Goal: Task Accomplishment & Management: Manage account settings

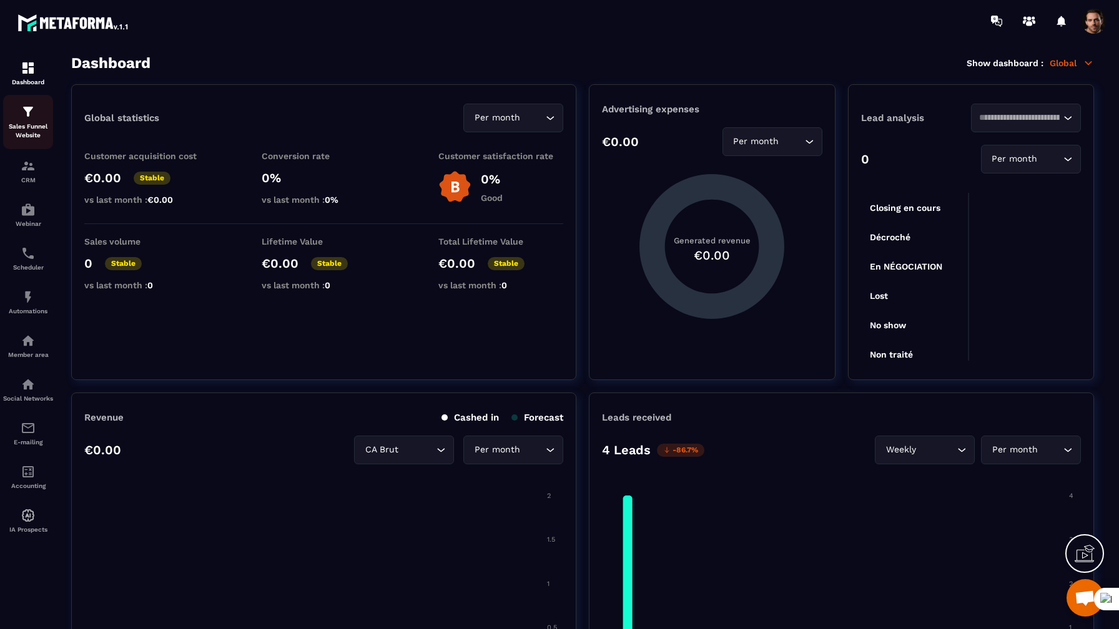
click at [34, 124] on p "Sales Funnel Website" at bounding box center [28, 130] width 50 height 17
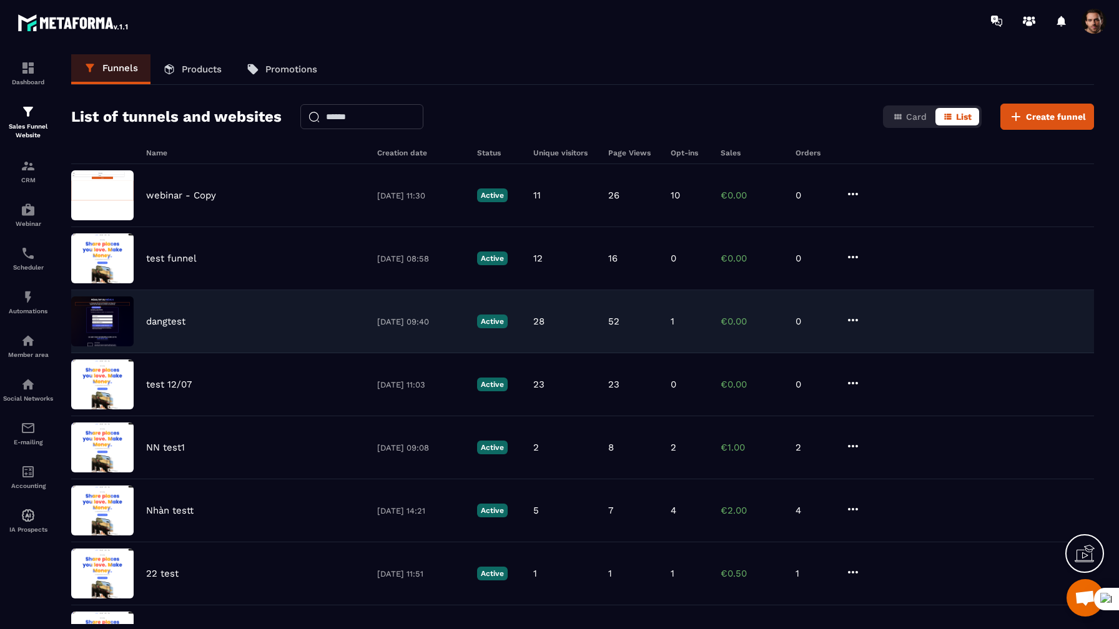
click at [157, 320] on p "dangtest" at bounding box center [165, 321] width 39 height 11
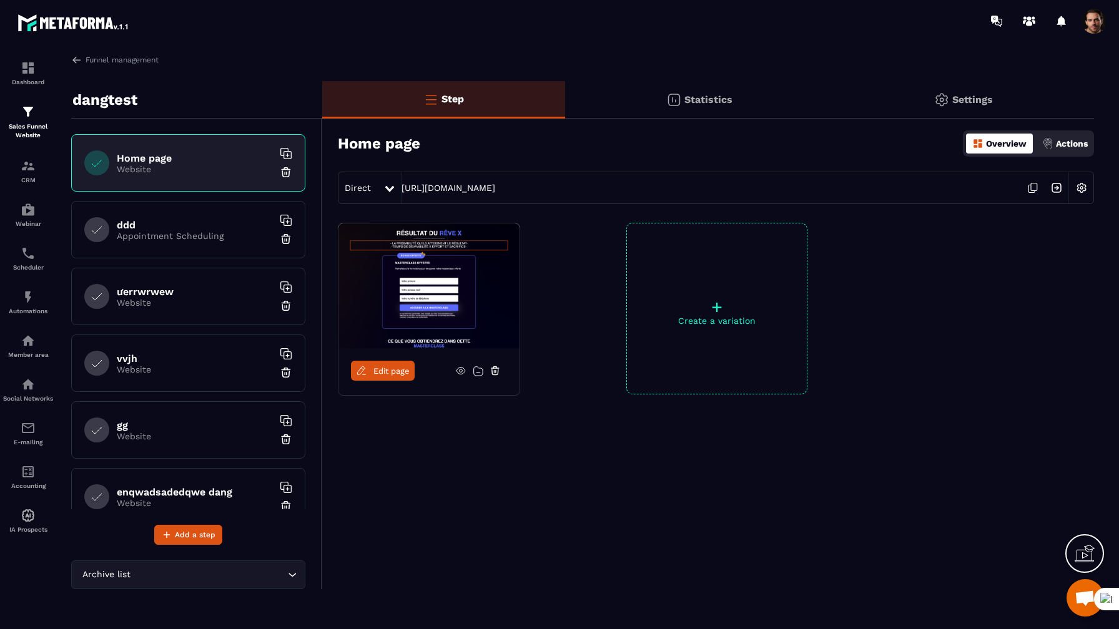
click at [983, 99] on p "Settings" at bounding box center [972, 100] width 41 height 12
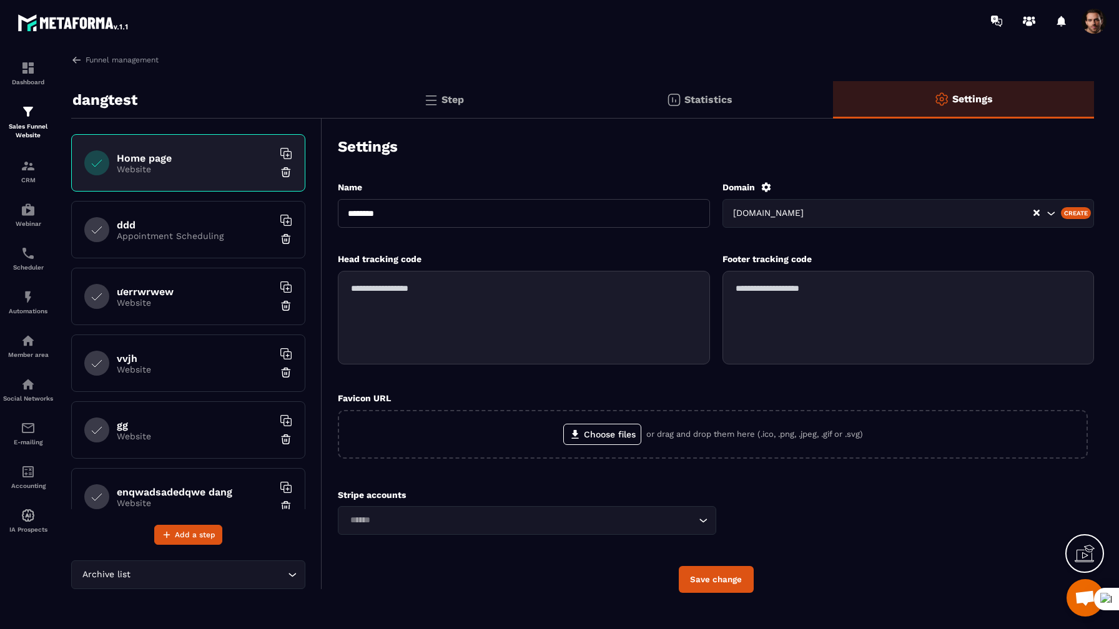
click at [914, 219] on input "Search for option" at bounding box center [919, 214] width 225 height 14
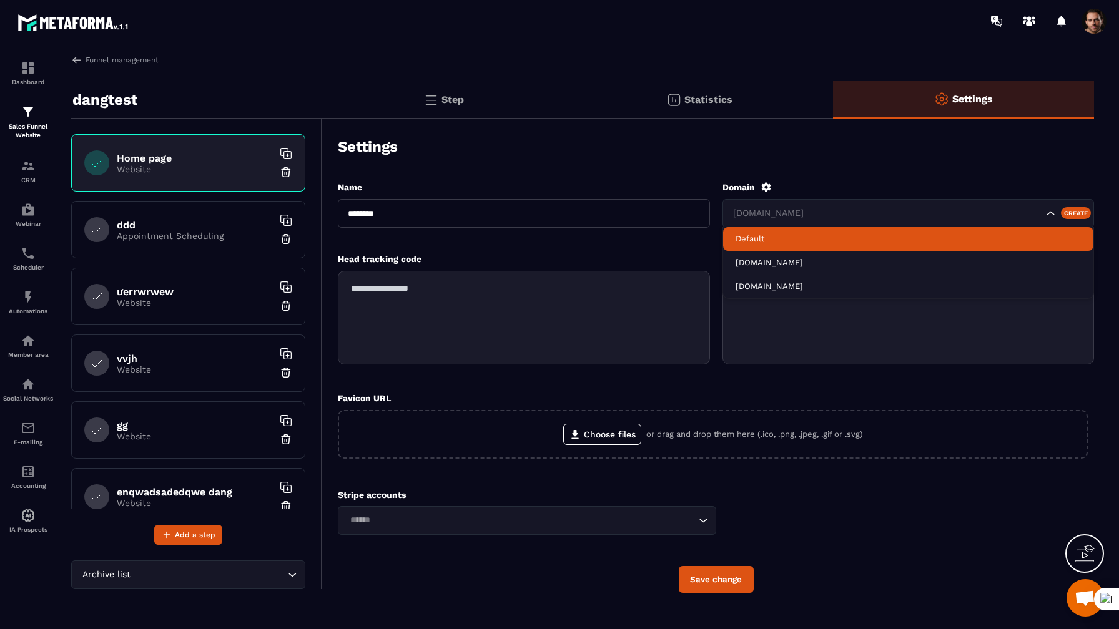
click at [861, 240] on p "Default" at bounding box center [908, 239] width 346 height 11
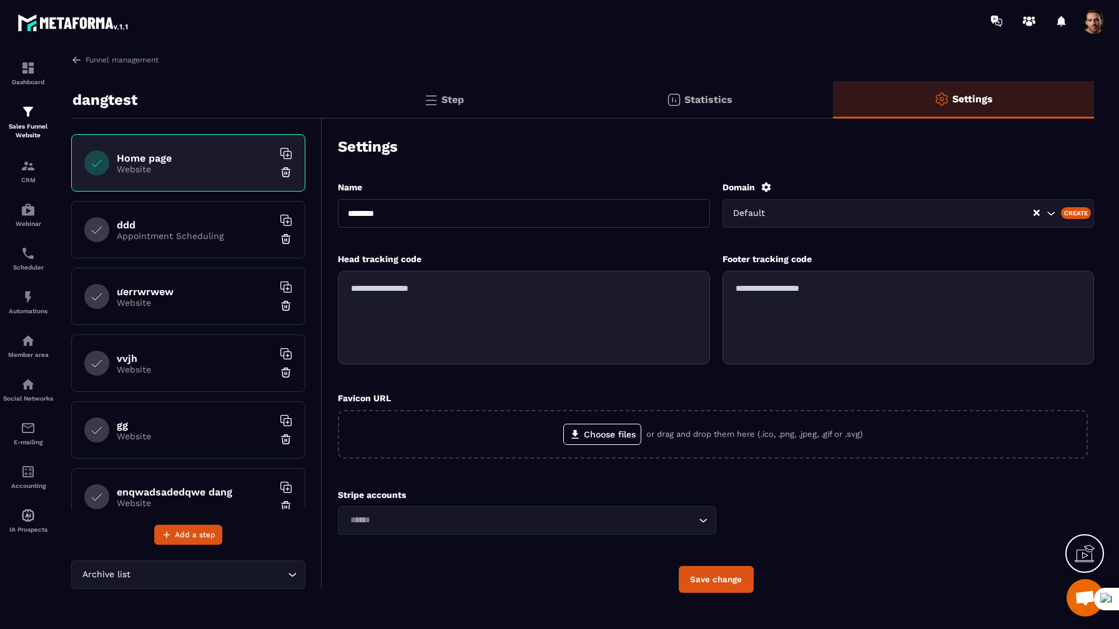
click at [732, 574] on button "Save change" at bounding box center [716, 579] width 75 height 27
click at [443, 96] on p "Step" at bounding box center [452, 100] width 22 height 12
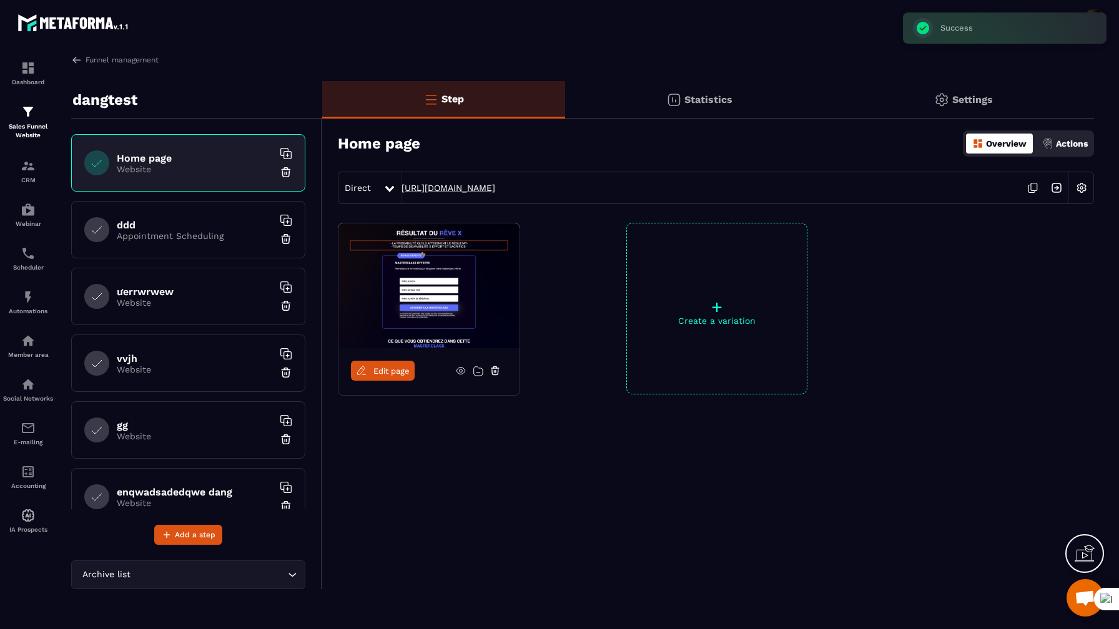
click at [479, 186] on link "[URL][DOMAIN_NAME]" at bounding box center [448, 188] width 94 height 10
click at [989, 102] on p "Settings" at bounding box center [972, 100] width 41 height 12
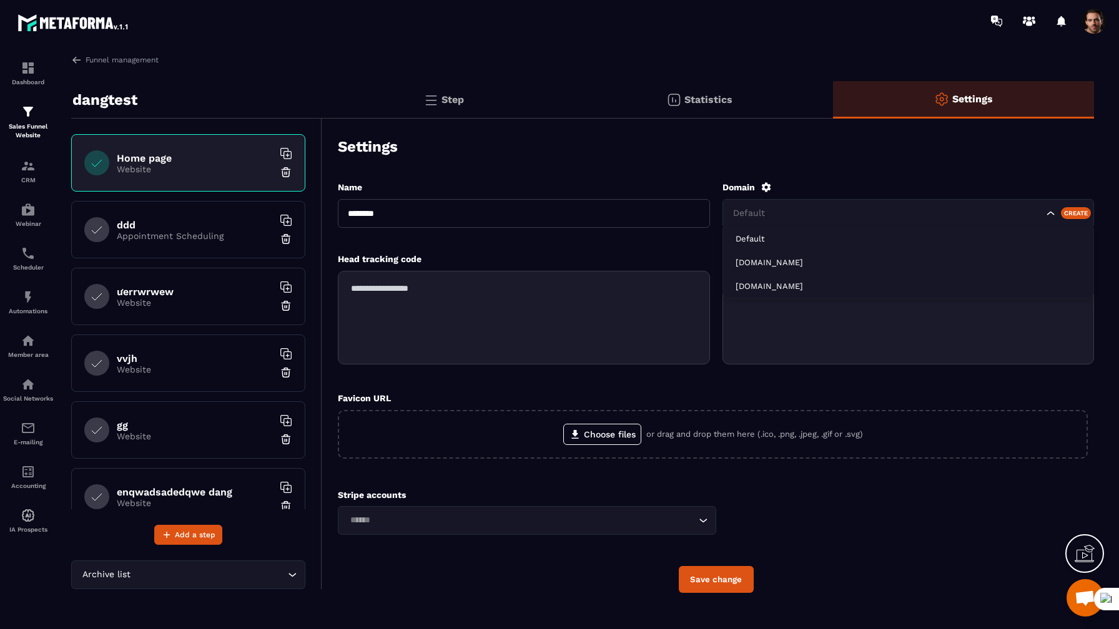
click at [778, 209] on input "Search for option" at bounding box center [886, 214] width 313 height 14
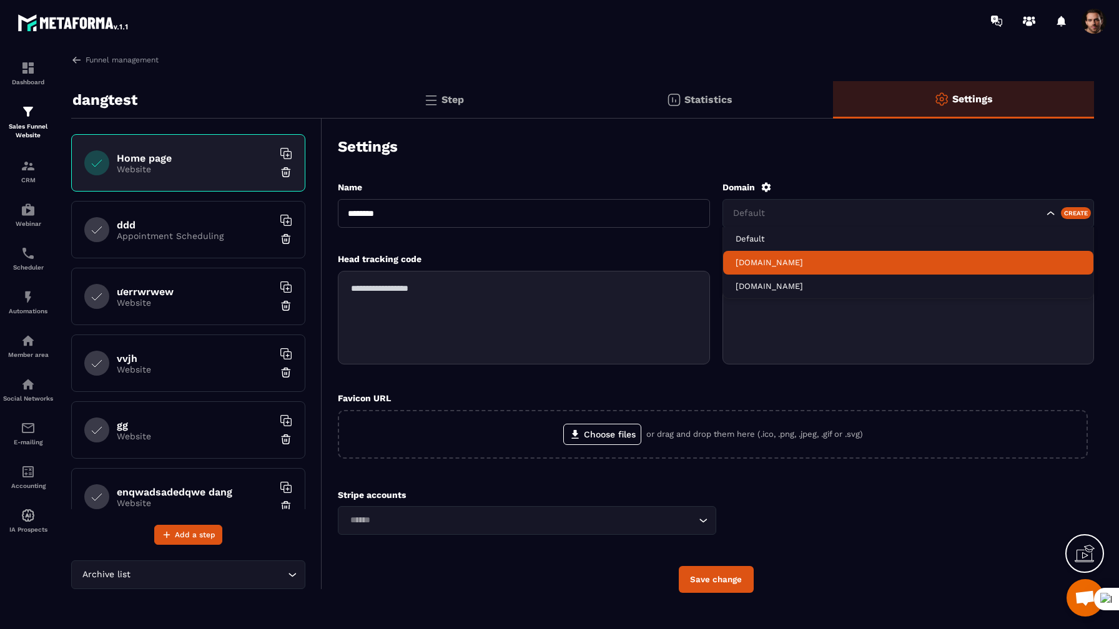
click at [789, 258] on p "[DOMAIN_NAME]" at bounding box center [908, 262] width 346 height 11
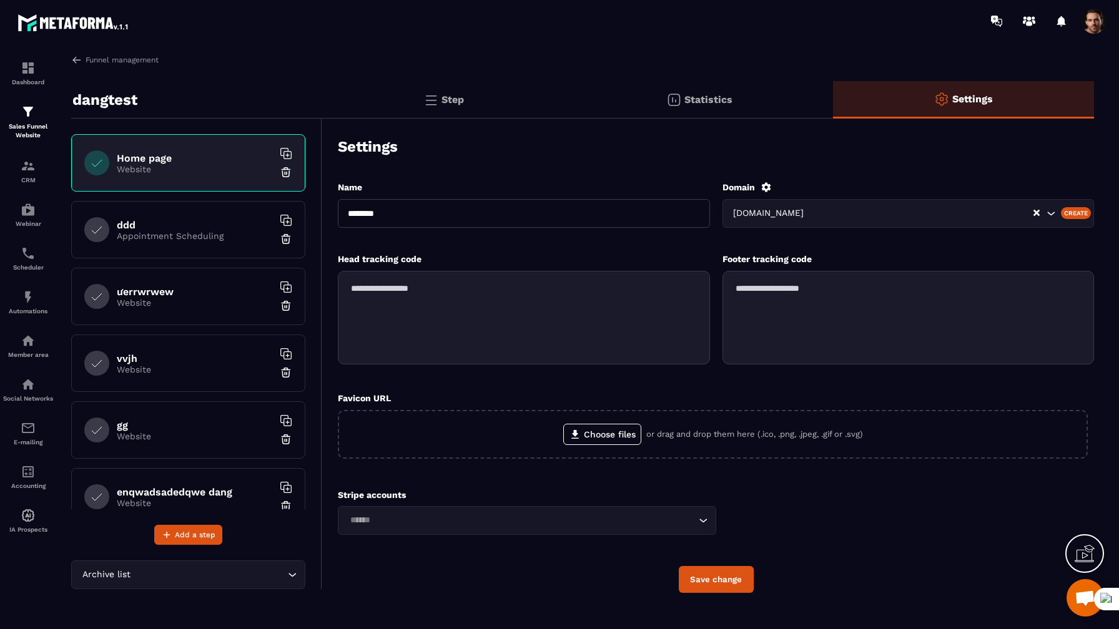
click at [720, 579] on button "Save change" at bounding box center [716, 579] width 75 height 27
